Goal: Download file/media

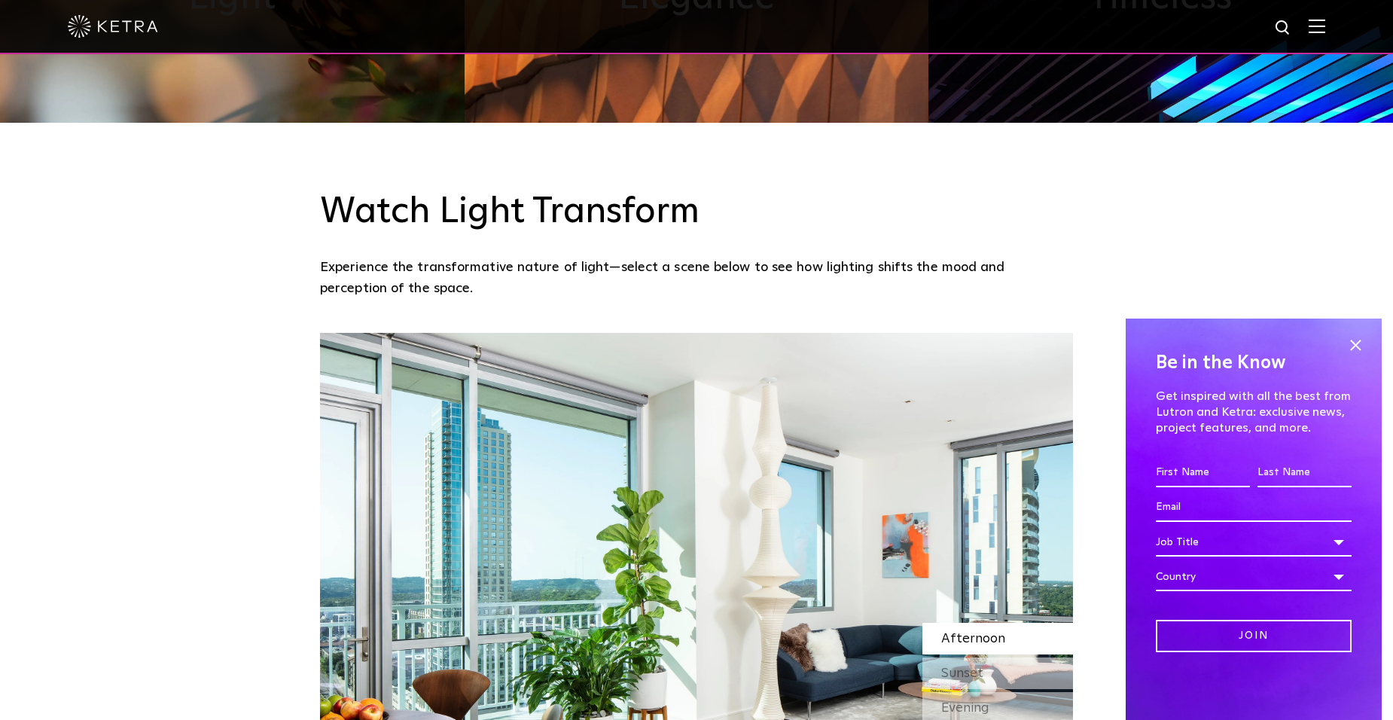
scroll to position [1205, 0]
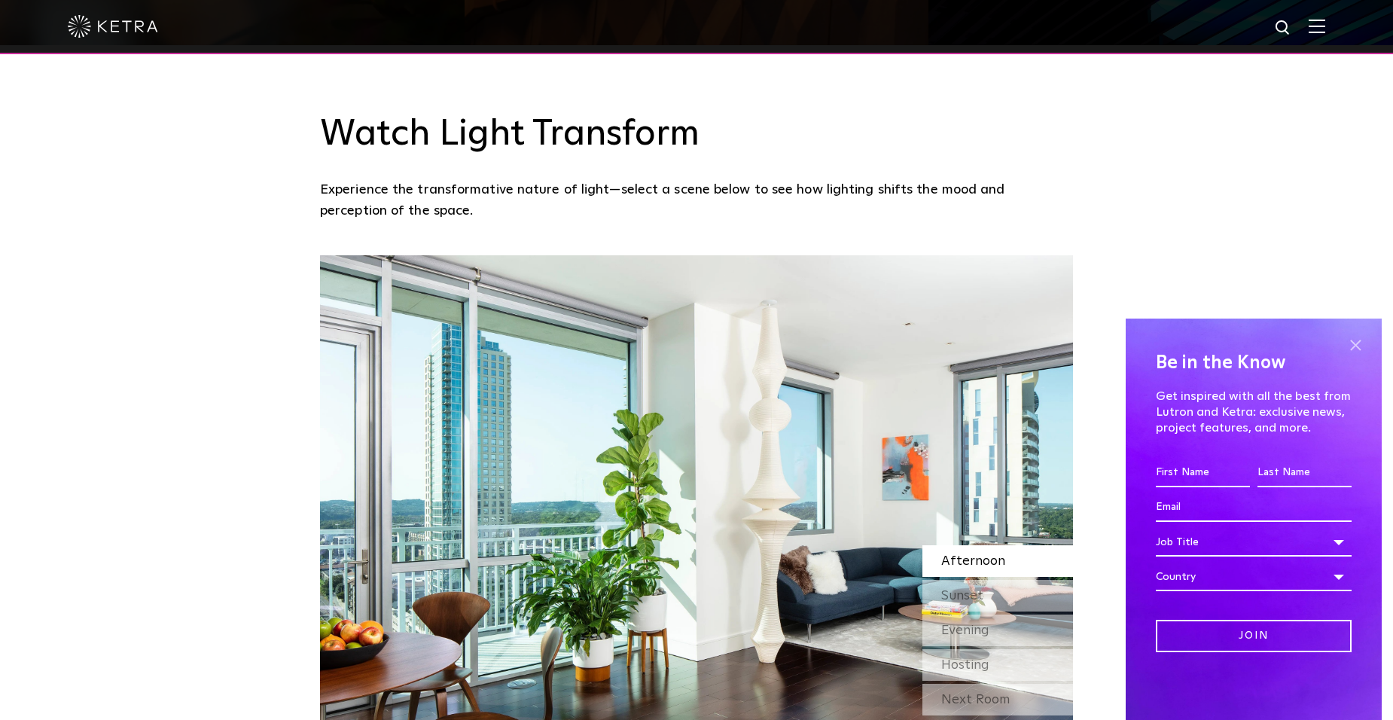
click at [1351, 346] on span at bounding box center [1355, 345] width 23 height 23
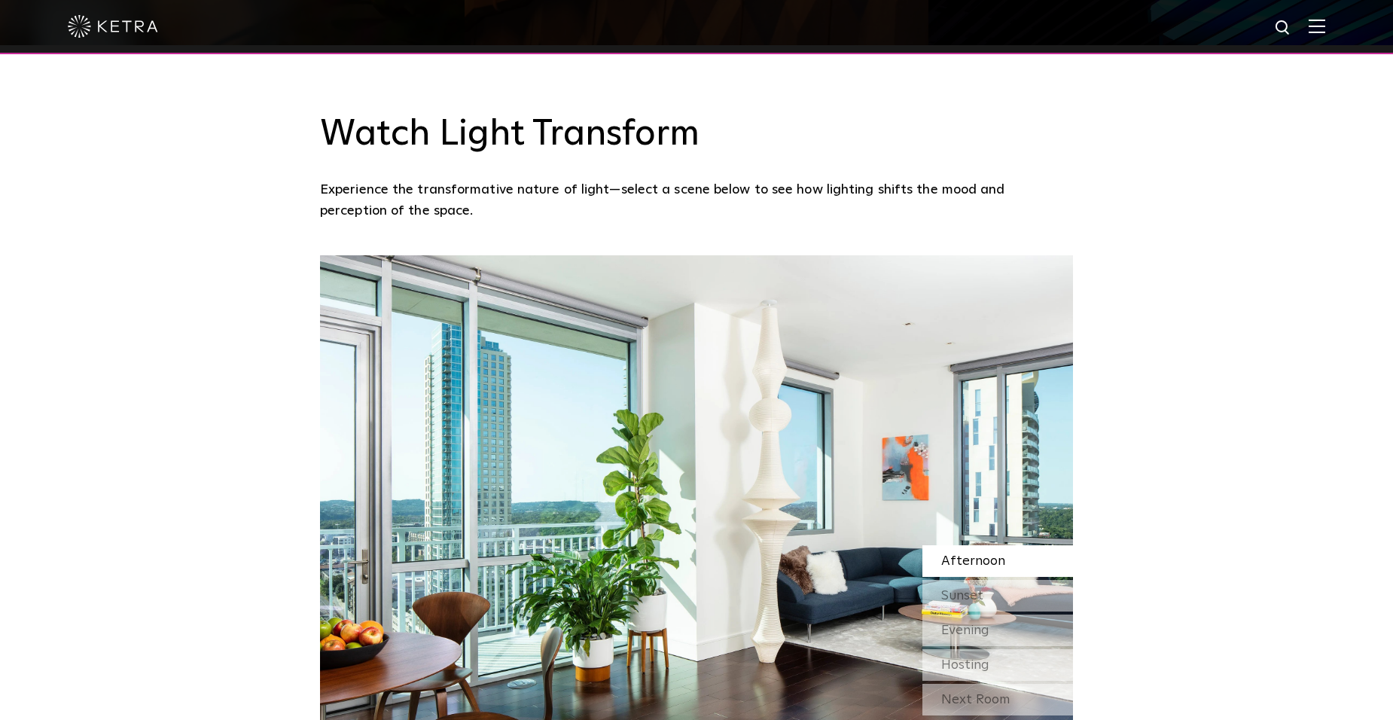
click at [1324, 24] on img at bounding box center [1317, 26] width 17 height 14
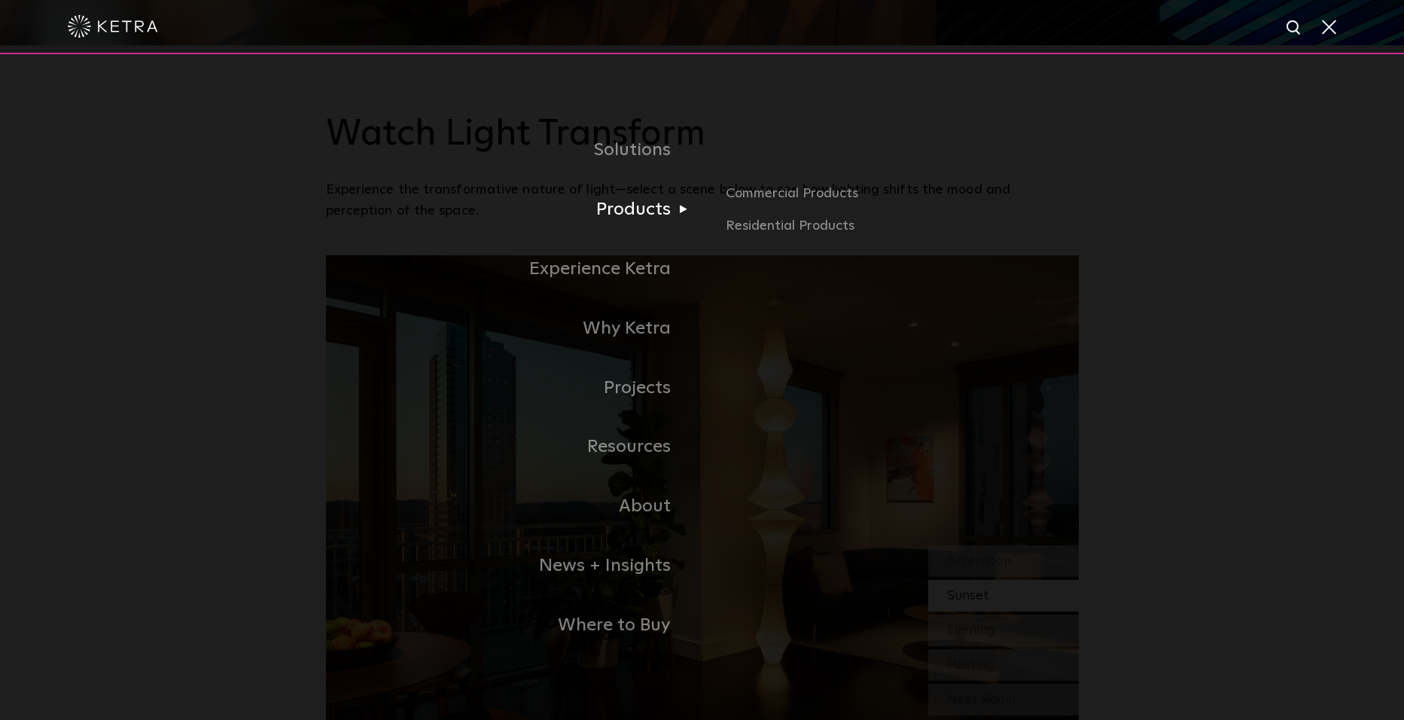
click at [642, 216] on link "Products" at bounding box center [514, 209] width 376 height 59
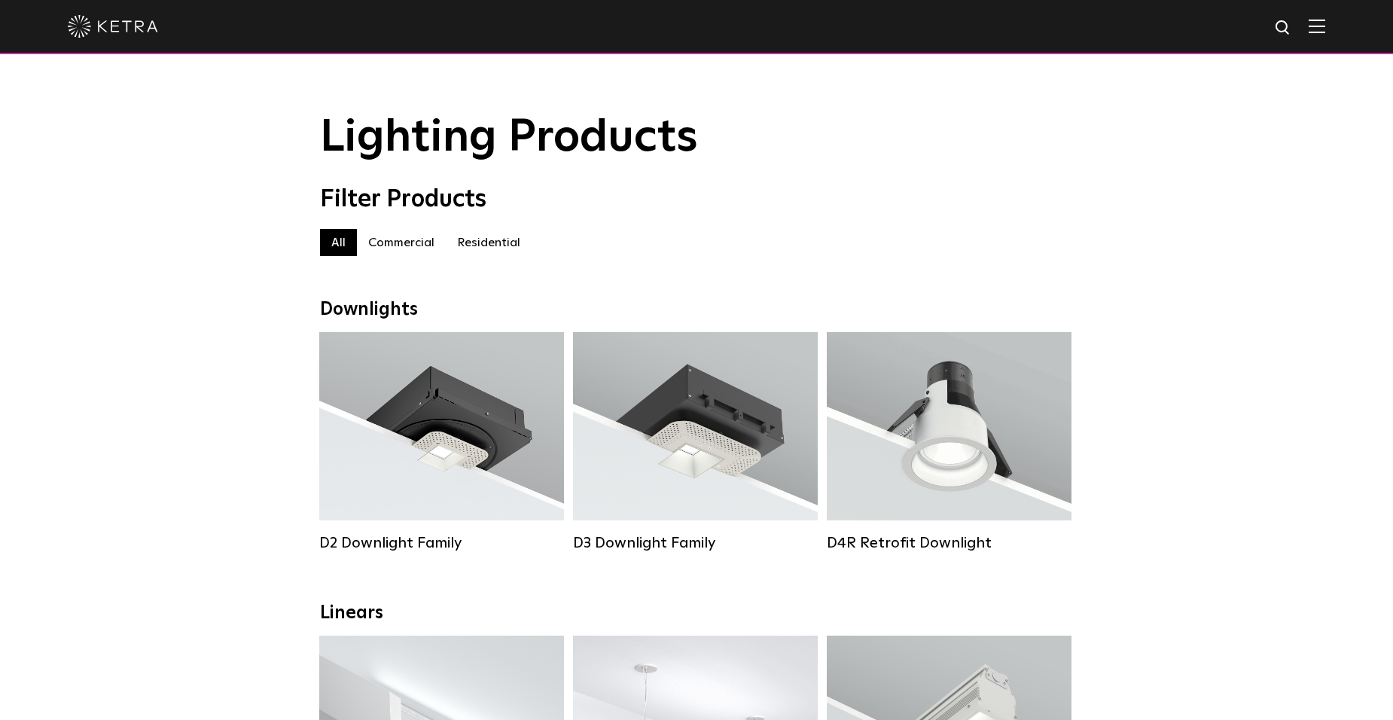
scroll to position [75, 0]
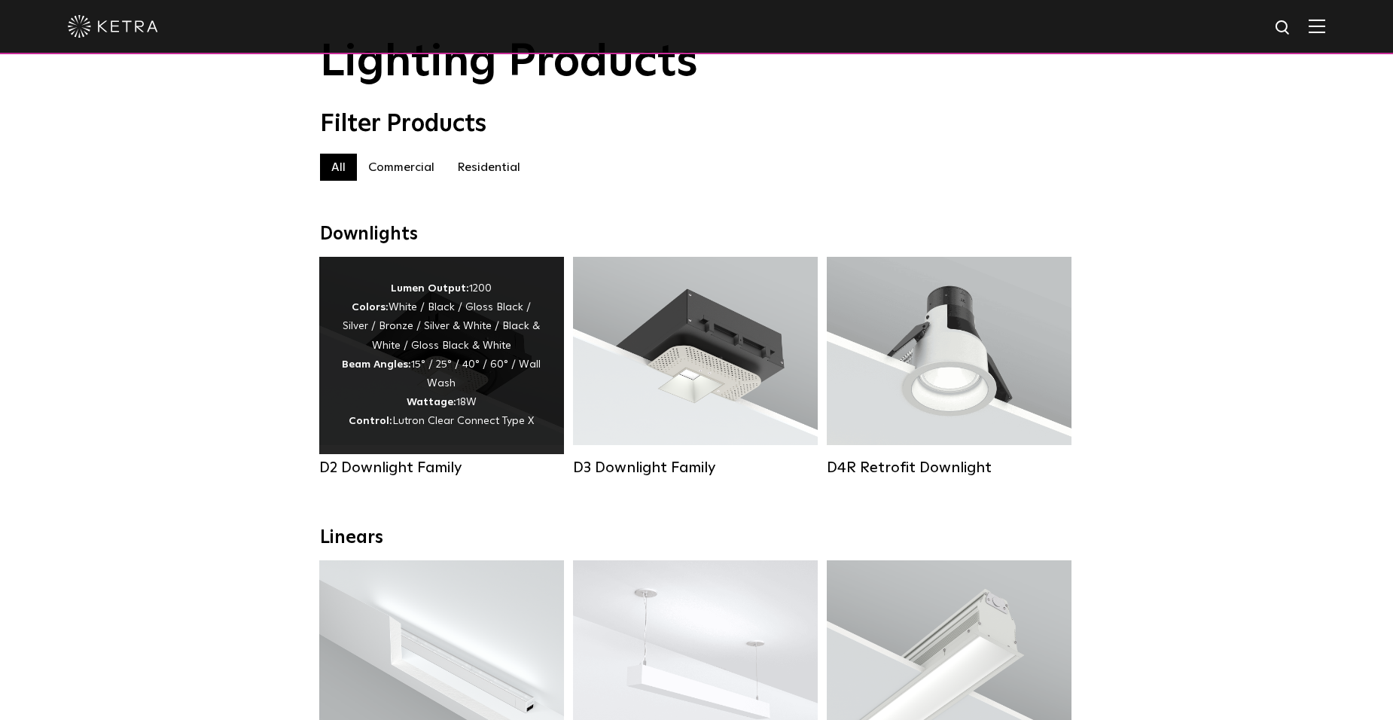
click at [407, 477] on div "D2 Downlight Family" at bounding box center [441, 468] width 245 height 18
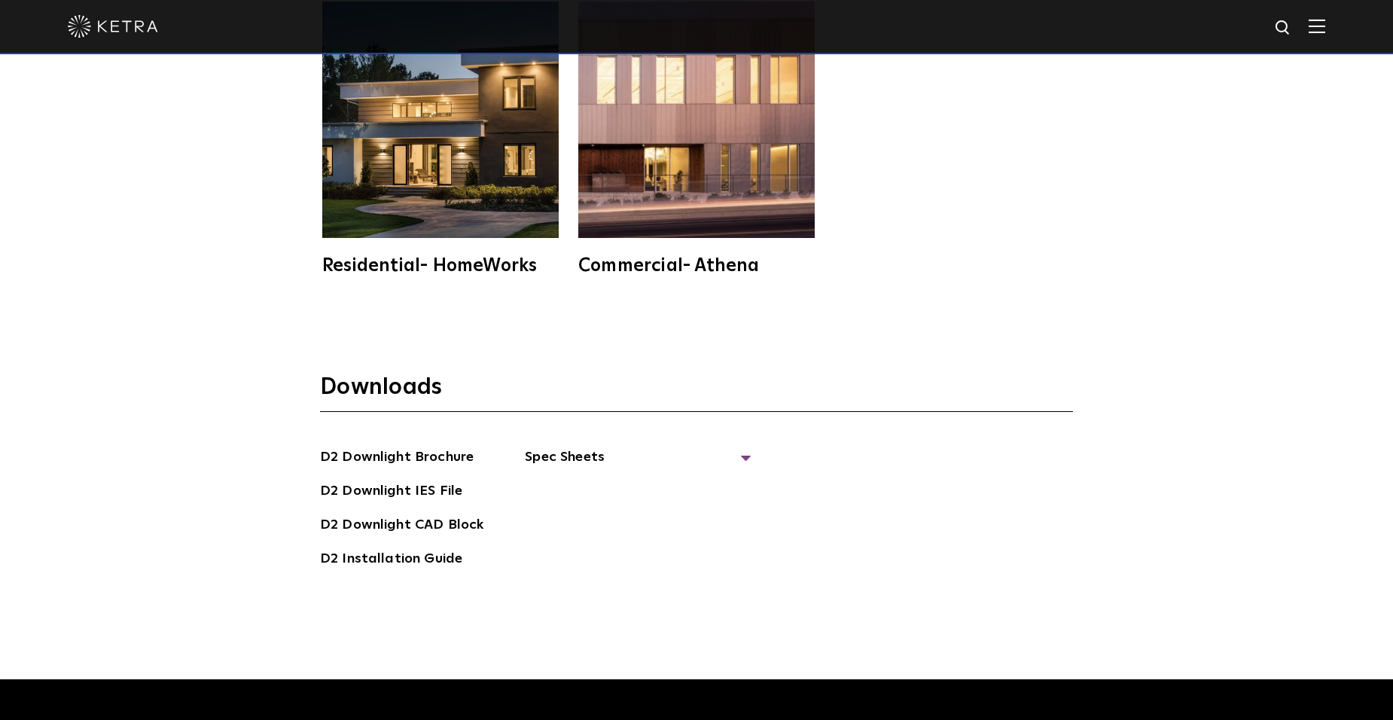
scroll to position [4216, 0]
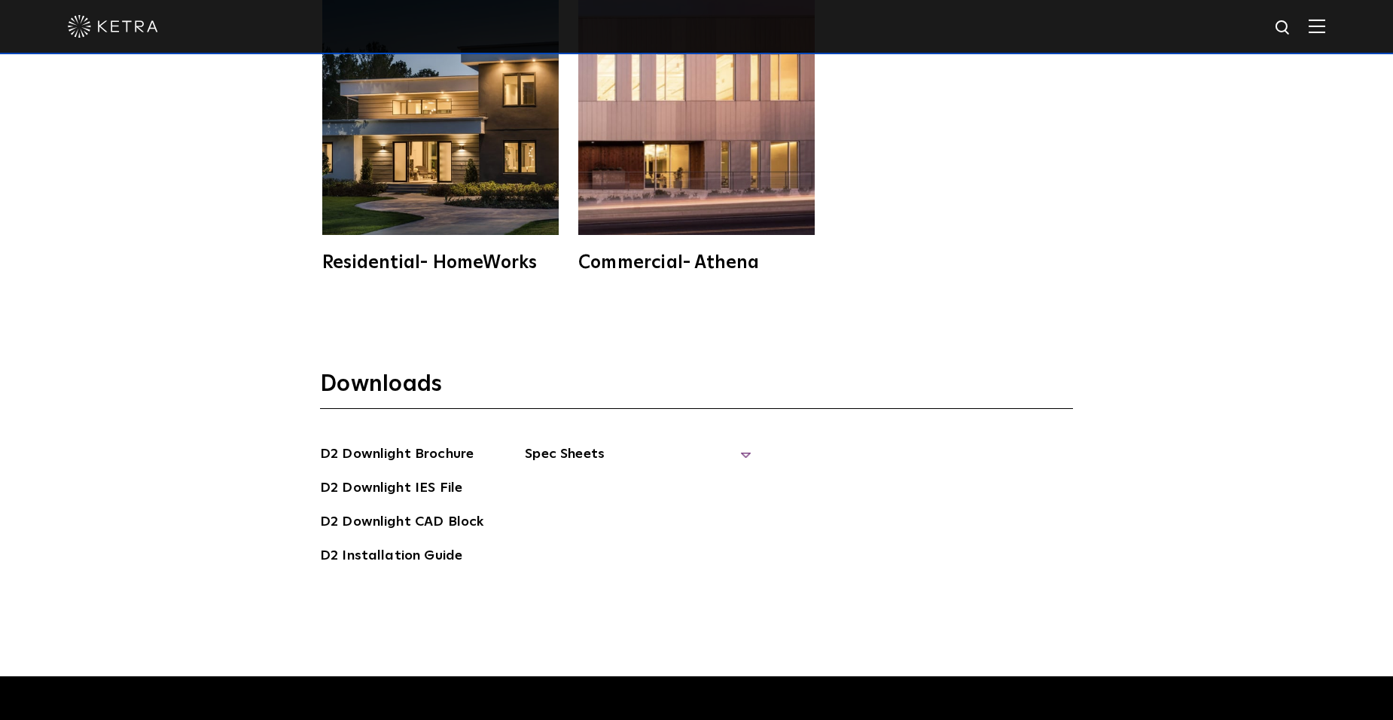
click at [741, 443] on span "Spec Sheets" at bounding box center [638, 459] width 226 height 33
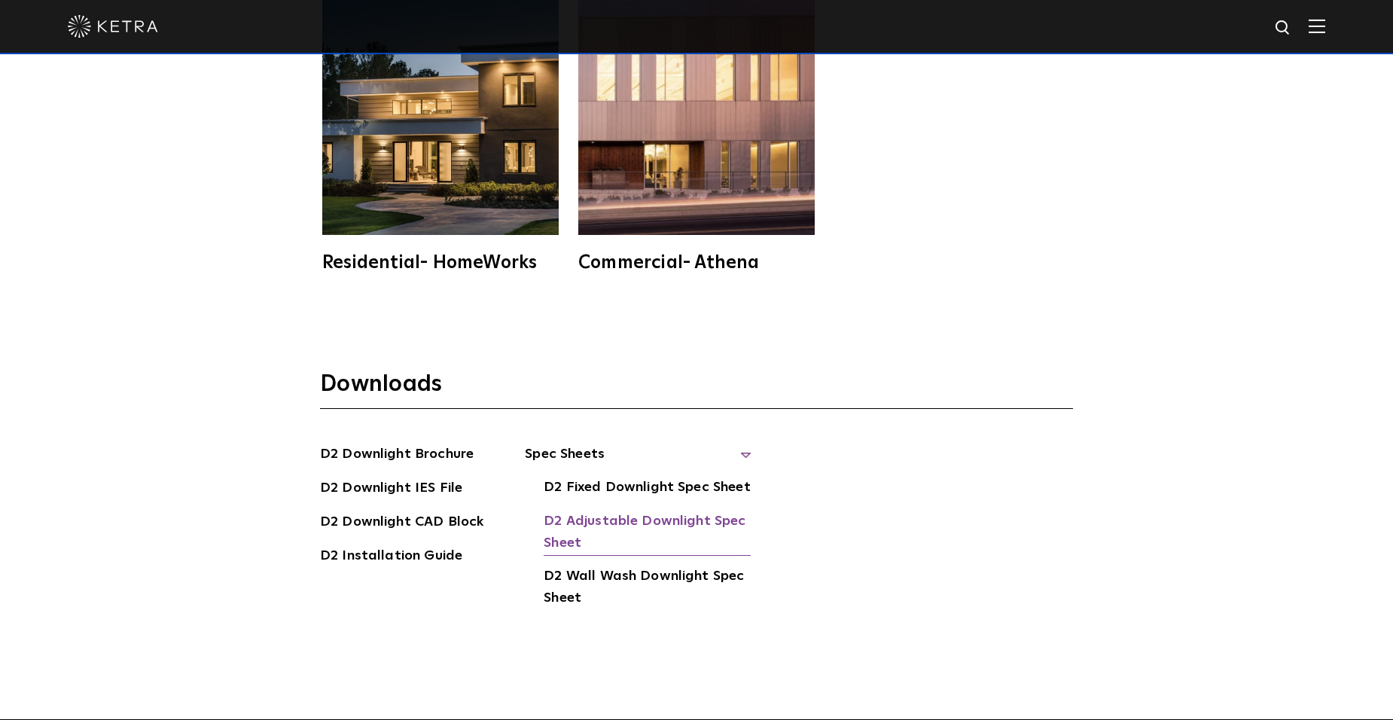
click at [670, 510] on link "D2 Adjustable Downlight Spec Sheet" at bounding box center [647, 533] width 207 height 46
